Goal: Task Accomplishment & Management: Use online tool/utility

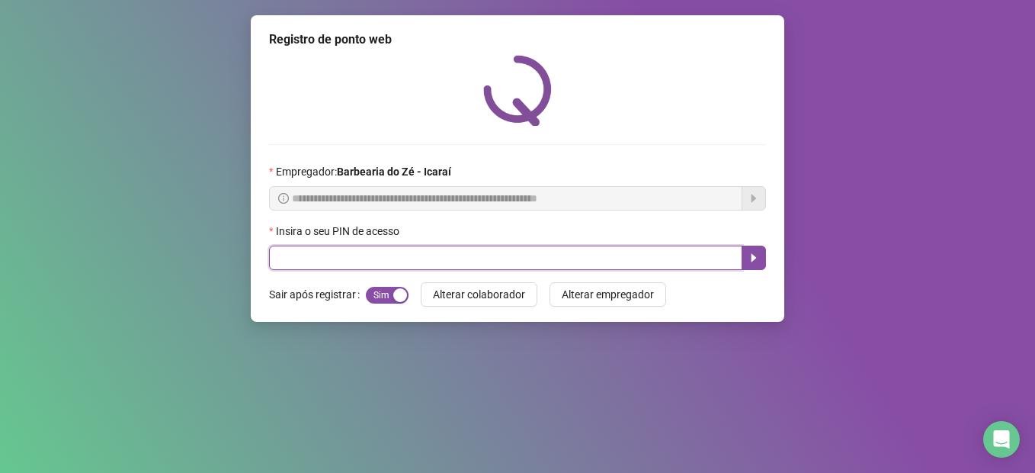
click at [313, 260] on input "text" at bounding box center [506, 258] width 474 height 24
type input "****"
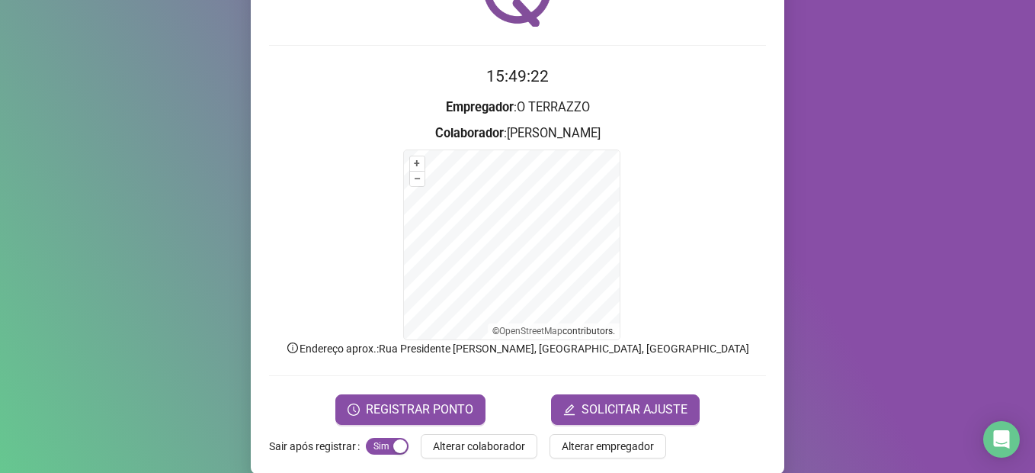
scroll to position [118, 0]
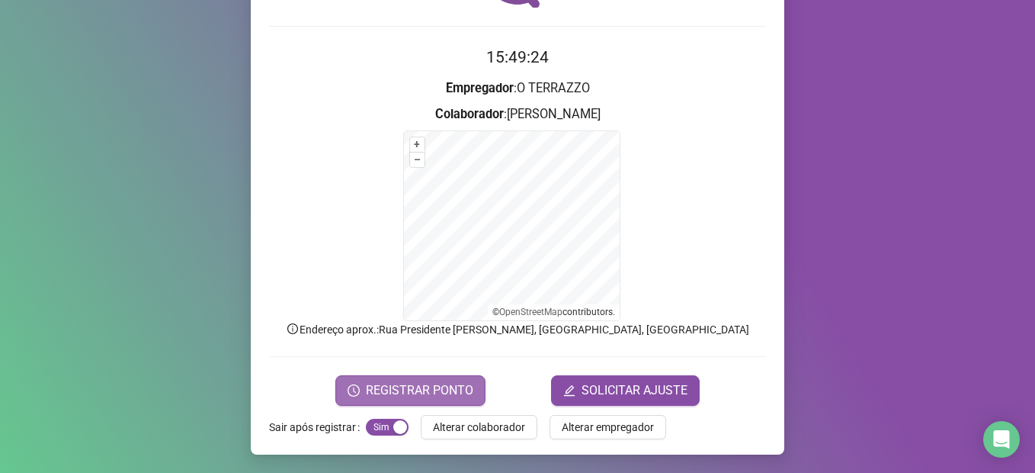
click at [394, 387] on span "REGISTRAR PONTO" at bounding box center [420, 390] width 108 height 18
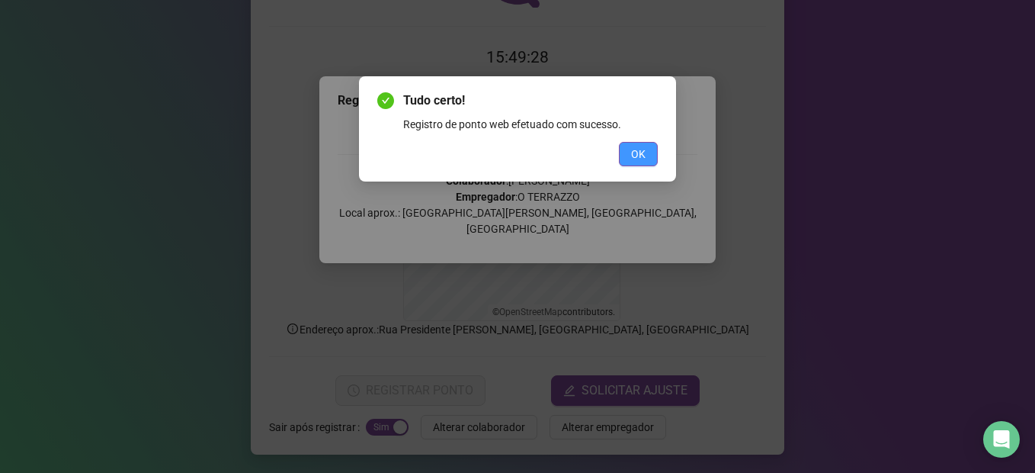
click at [639, 162] on span "OK" at bounding box center [638, 154] width 14 height 17
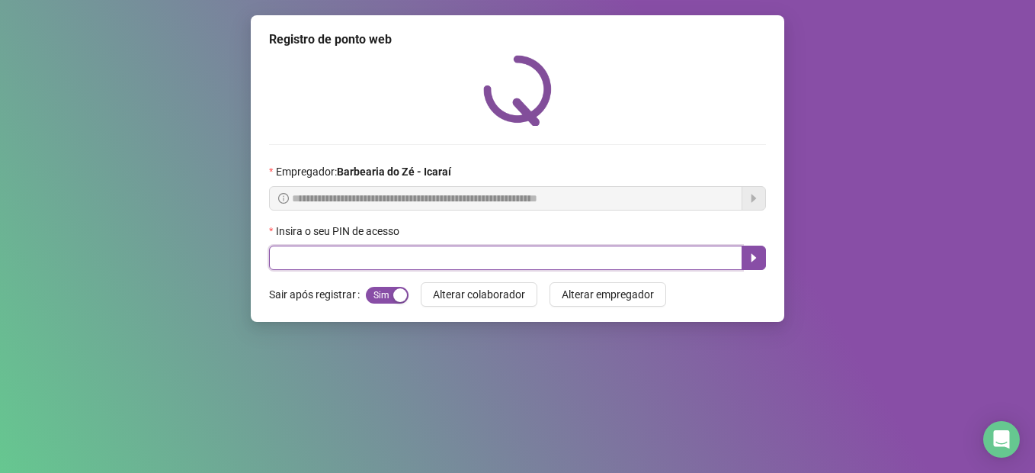
click at [462, 255] on input "text" at bounding box center [506, 258] width 474 height 24
type input "****"
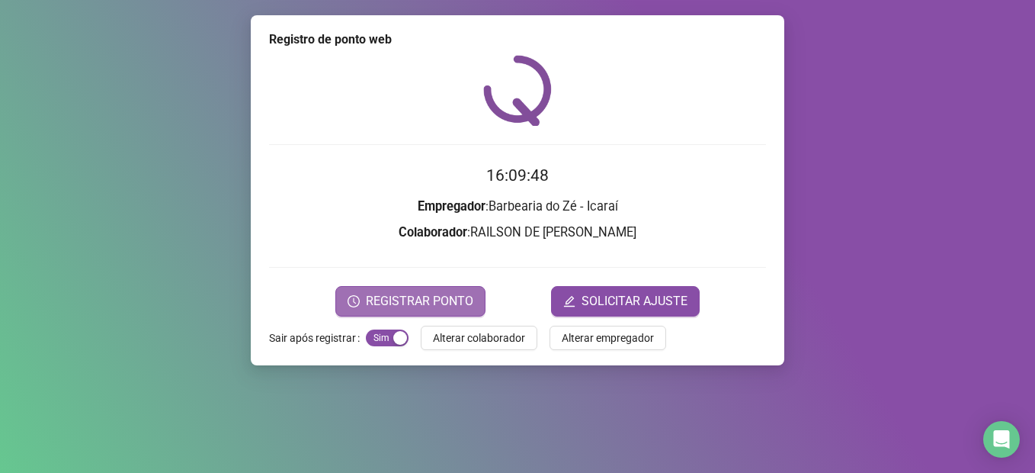
click at [380, 301] on span "REGISTRAR PONTO" at bounding box center [420, 301] width 108 height 18
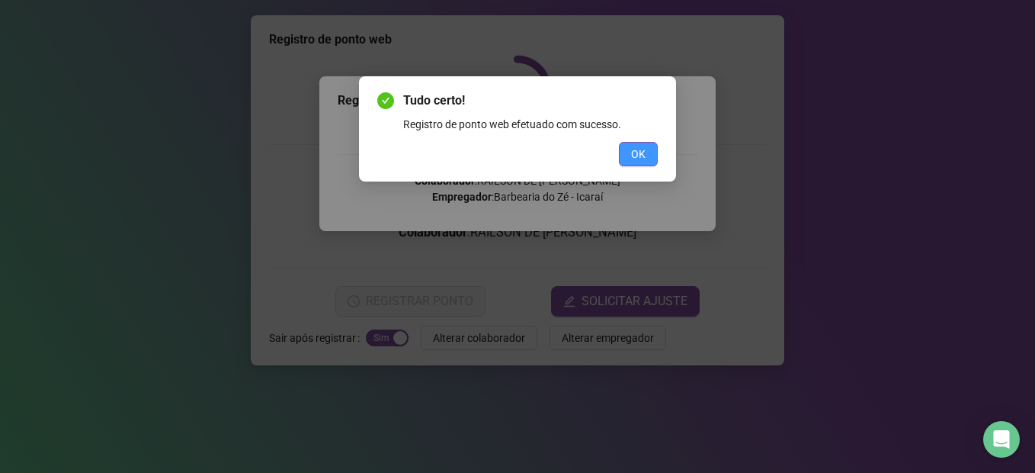
click at [646, 151] on button "OK" at bounding box center [638, 154] width 39 height 24
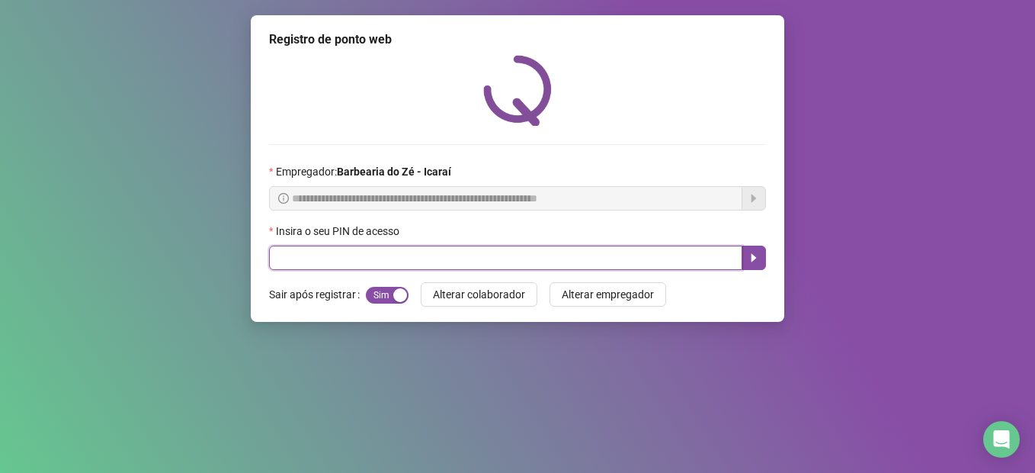
drag, startPoint x: 481, startPoint y: 255, endPoint x: 490, endPoint y: 144, distance: 111.7
click at [481, 254] on input "text" at bounding box center [506, 258] width 474 height 24
type input "*****"
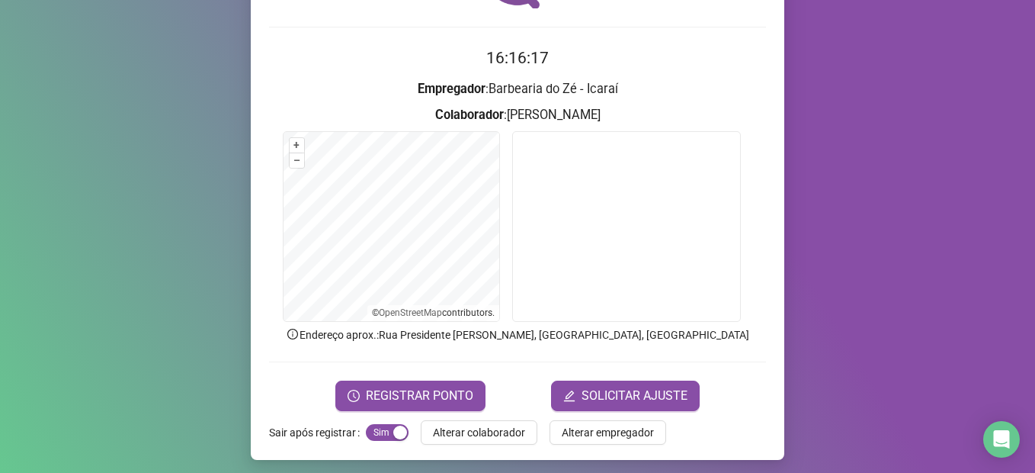
scroll to position [123, 0]
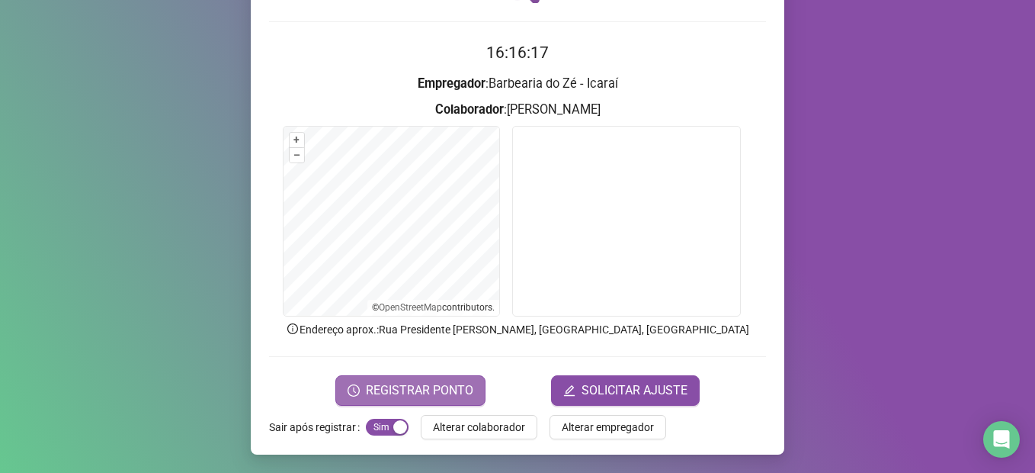
click at [432, 387] on span "REGISTRAR PONTO" at bounding box center [420, 390] width 108 height 18
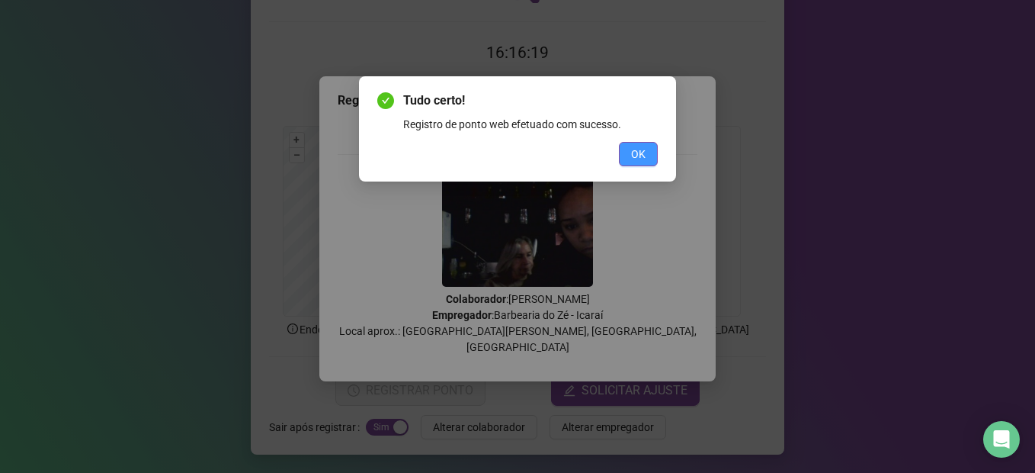
click at [635, 146] on span "OK" at bounding box center [638, 154] width 14 height 17
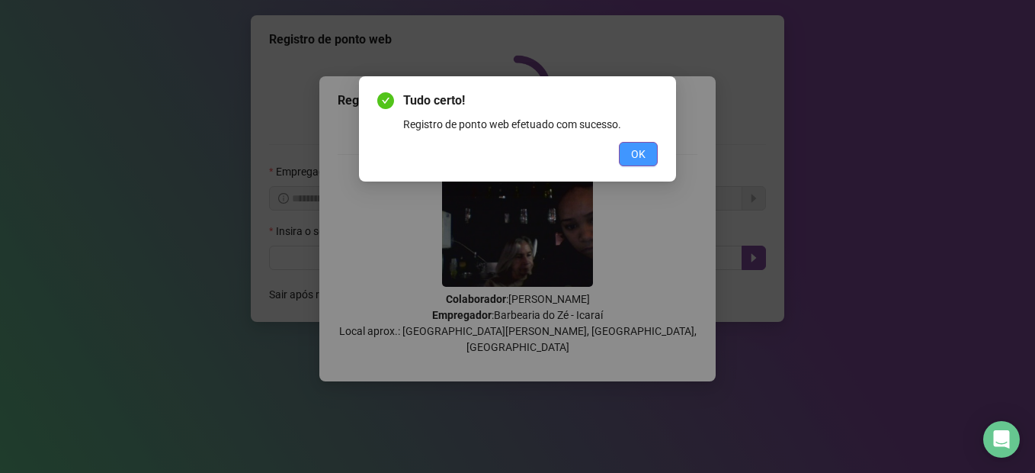
scroll to position [0, 0]
